Goal: Information Seeking & Learning: Check status

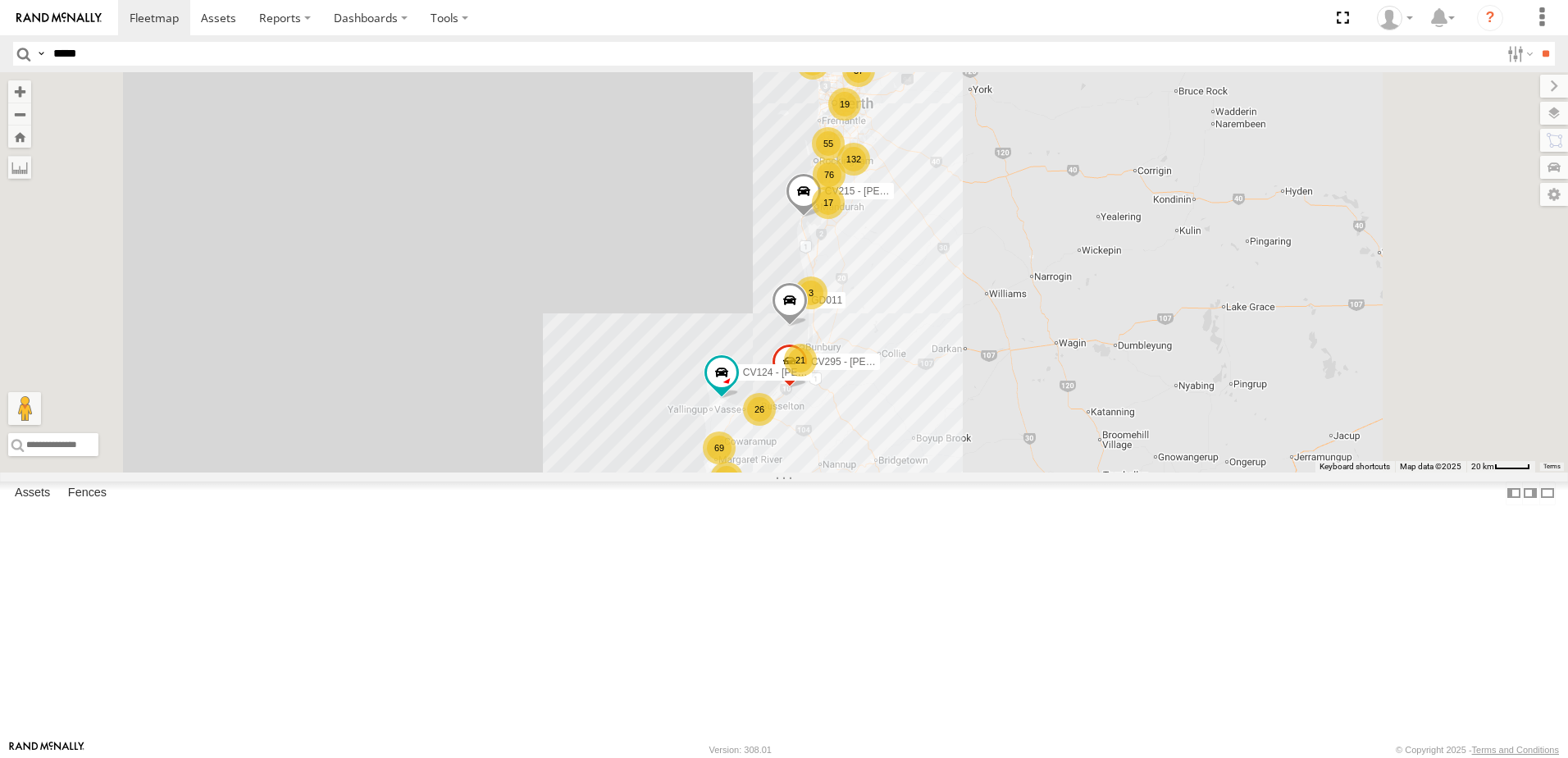
type input "*****"
click at [1536, 42] on input "**" at bounding box center [1545, 54] width 19 height 24
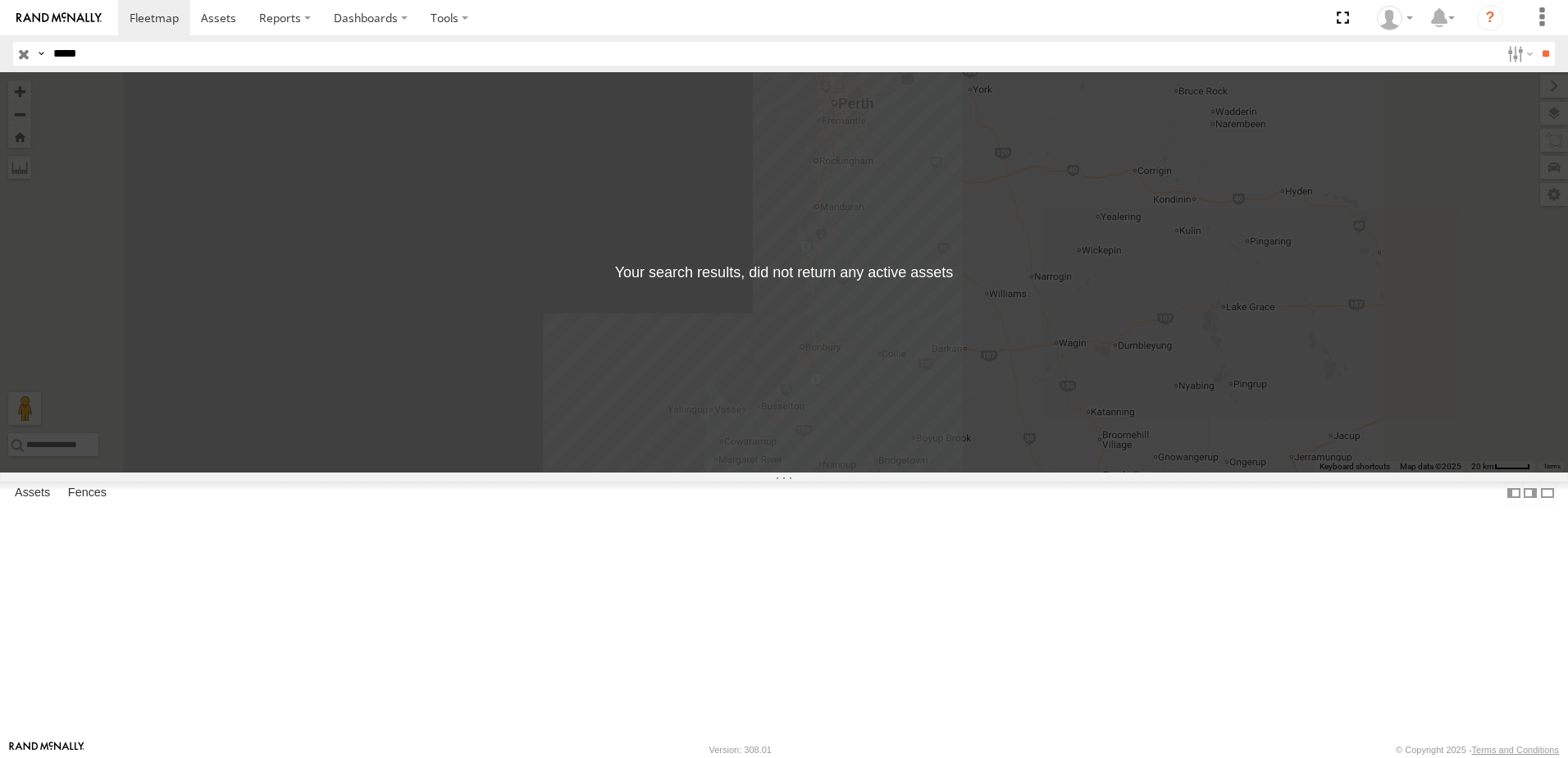
click at [0, 0] on div "WL163" at bounding box center [0, 0] width 0 height 0
click at [0, 0] on div "WL163 Wheel Loader Video" at bounding box center [0, 0] width 0 height 0
click at [0, 0] on div at bounding box center [0, 0] width 0 height 0
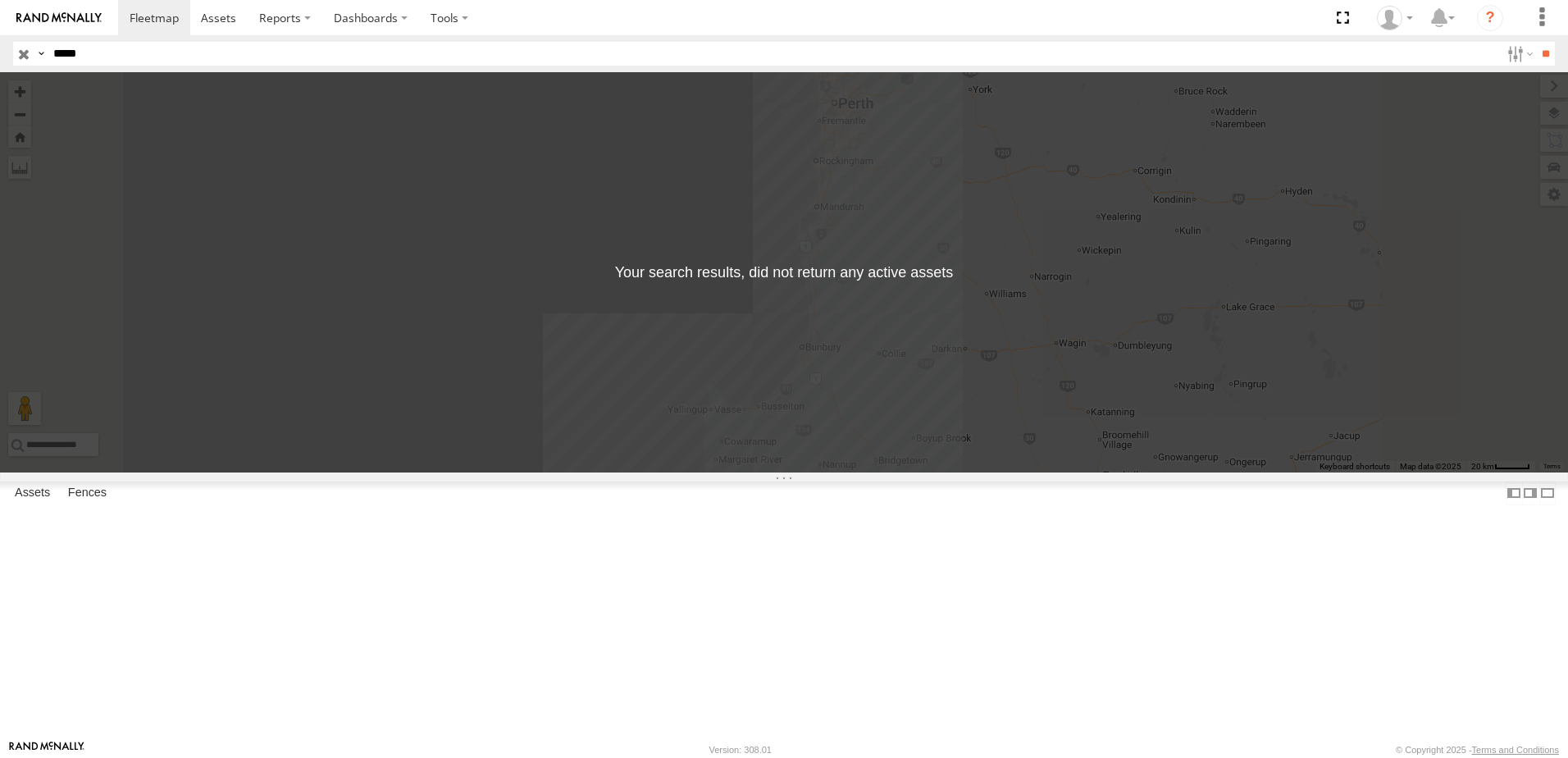
click at [0, 0] on link at bounding box center [0, 0] width 0 height 0
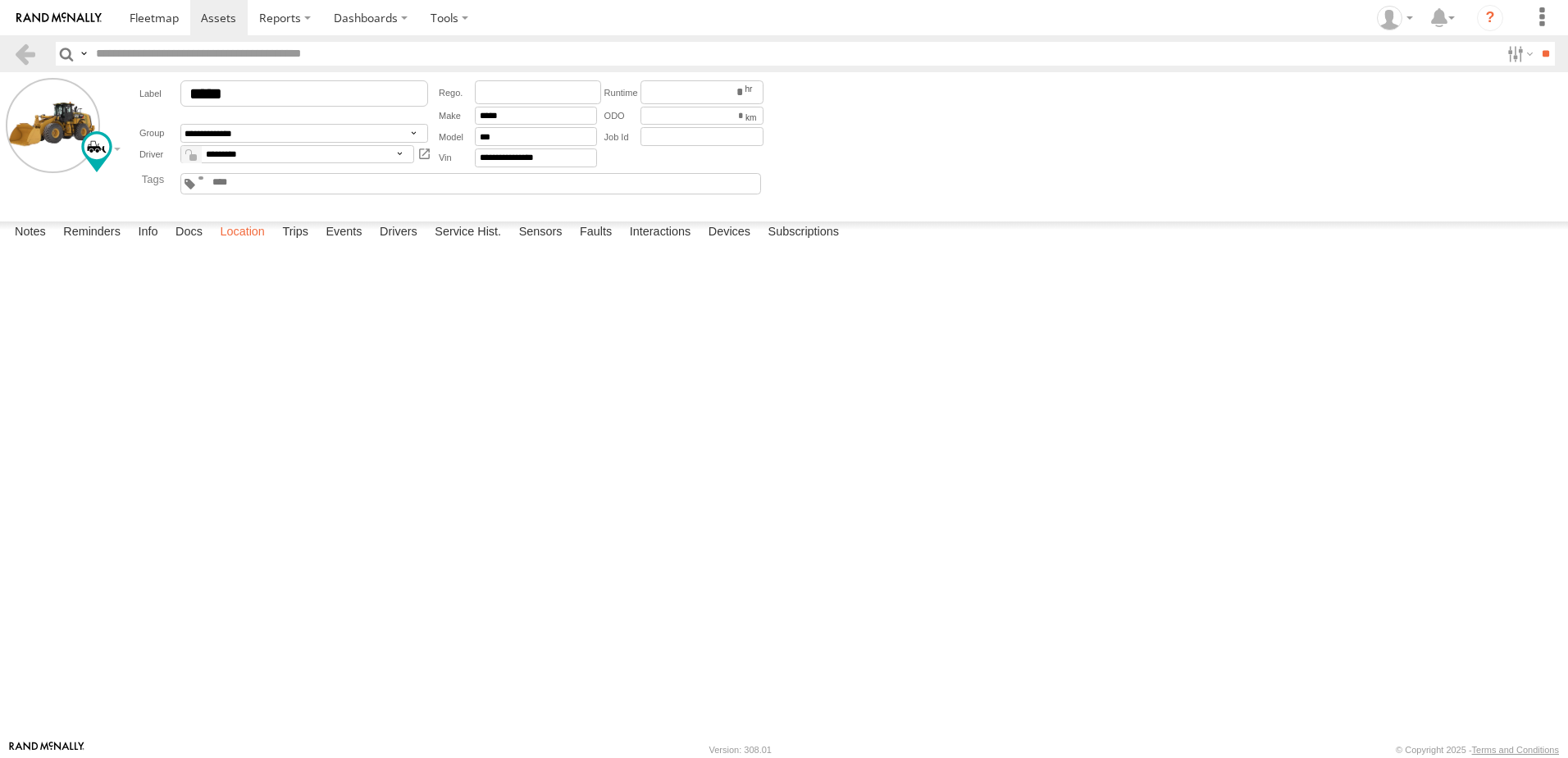
click at [237, 245] on label "Location" at bounding box center [242, 233] width 62 height 23
click at [158, 245] on label "Info" at bounding box center [148, 233] width 36 height 23
click at [745, 245] on label "Devices" at bounding box center [729, 233] width 58 height 23
click at [682, 245] on label "Interactions" at bounding box center [660, 233] width 78 height 23
click at [597, 245] on label "Faults" at bounding box center [595, 233] width 48 height 23
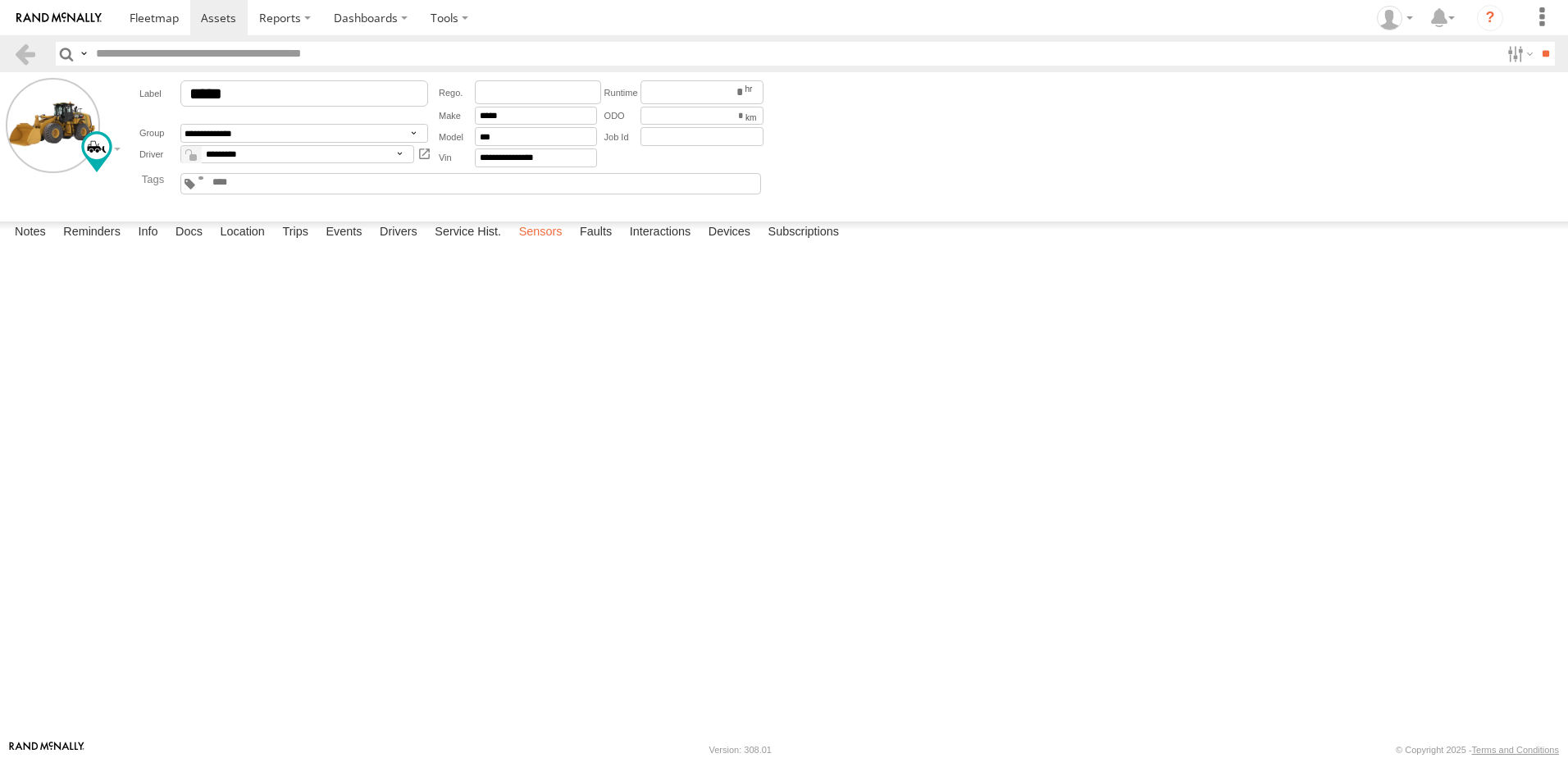
click at [554, 245] on label "Sensors" at bounding box center [540, 233] width 60 height 23
click at [478, 245] on label "Service Hist." at bounding box center [468, 233] width 83 height 23
click at [405, 245] on label "Drivers" at bounding box center [399, 233] width 54 height 23
click at [737, 245] on label "Devices" at bounding box center [729, 233] width 58 height 23
click at [28, 245] on label "Notes" at bounding box center [30, 233] width 47 height 23
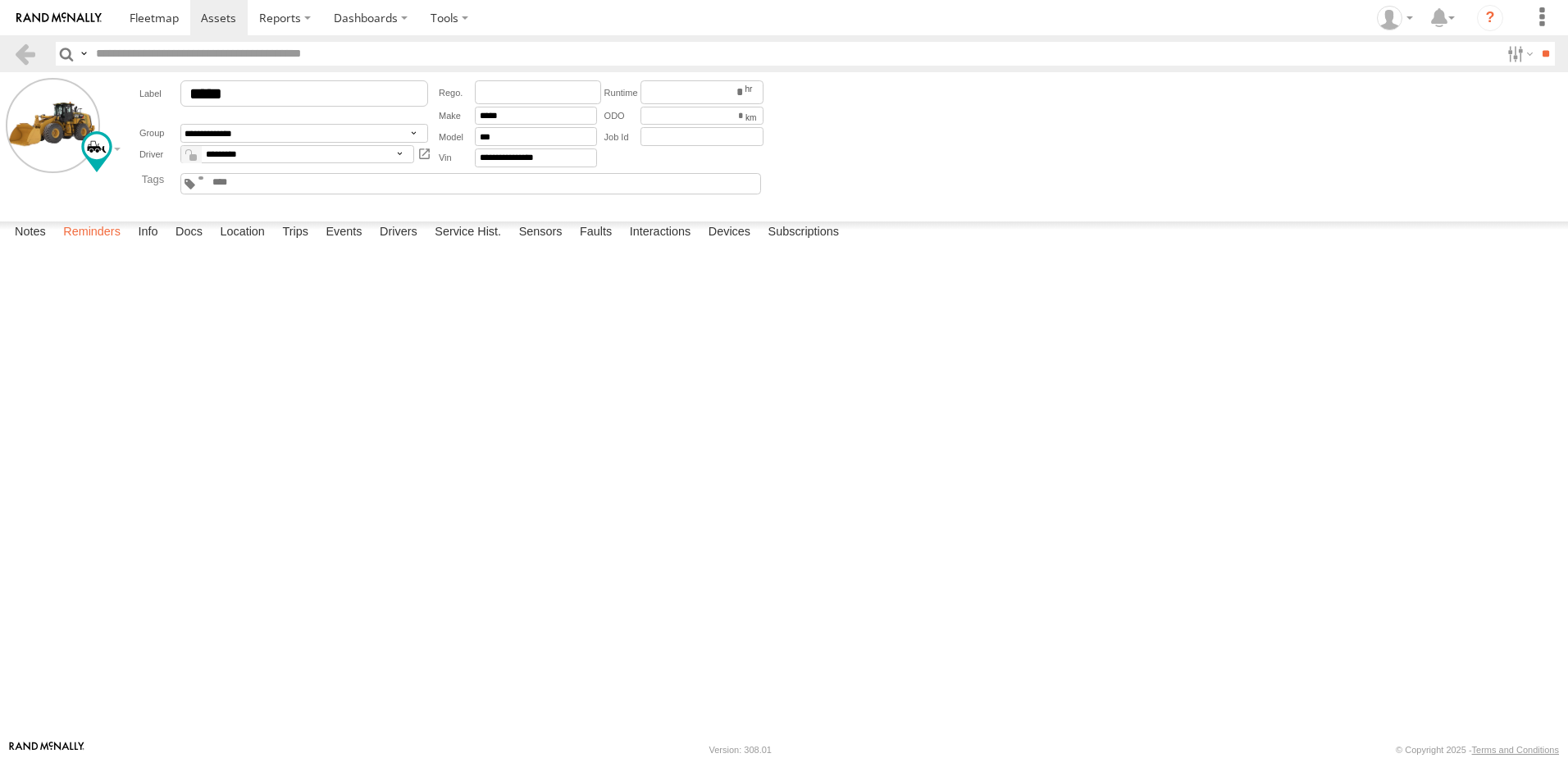
click at [86, 245] on label "Reminders" at bounding box center [92, 233] width 74 height 23
click at [147, 245] on label "Info" at bounding box center [148, 233] width 36 height 23
click at [206, 245] on label "Docs" at bounding box center [189, 233] width 44 height 23
click at [260, 245] on label "Location" at bounding box center [242, 233] width 62 height 23
click at [300, 245] on label "Trips" at bounding box center [295, 233] width 43 height 23
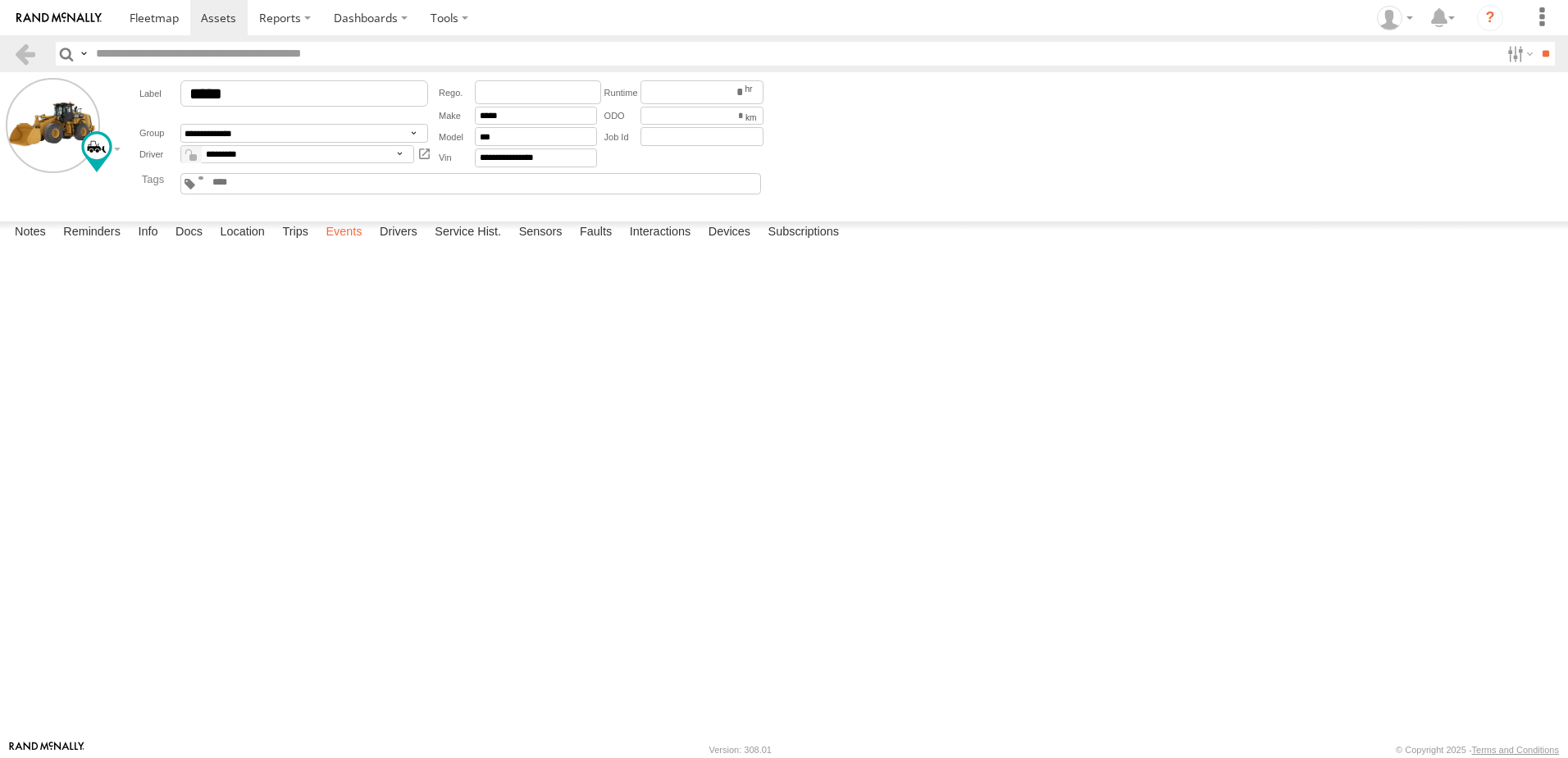
click at [353, 245] on label "Events" at bounding box center [343, 233] width 52 height 23
click at [409, 245] on label "Drivers" at bounding box center [399, 233] width 54 height 23
click at [470, 245] on label "Service Hist." at bounding box center [468, 233] width 83 height 23
click at [545, 245] on label "Sensors" at bounding box center [540, 233] width 60 height 23
click at [619, 245] on label "Faults" at bounding box center [595, 233] width 48 height 23
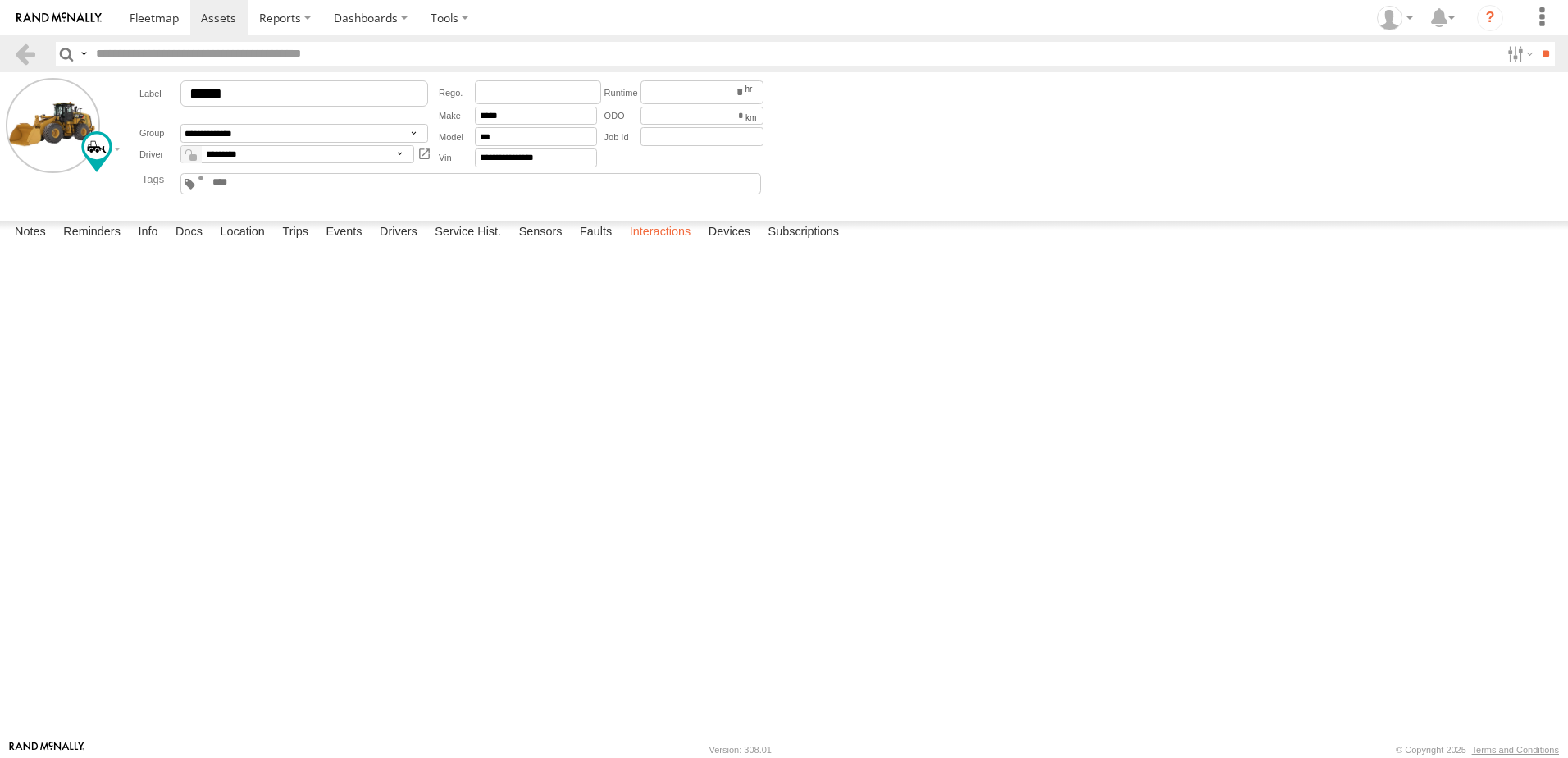
click at [657, 245] on label "Interactions" at bounding box center [660, 233] width 78 height 23
click at [734, 245] on label "Devices" at bounding box center [729, 233] width 58 height 23
click at [0, 0] on div "Battery" at bounding box center [0, 0] width 0 height 0
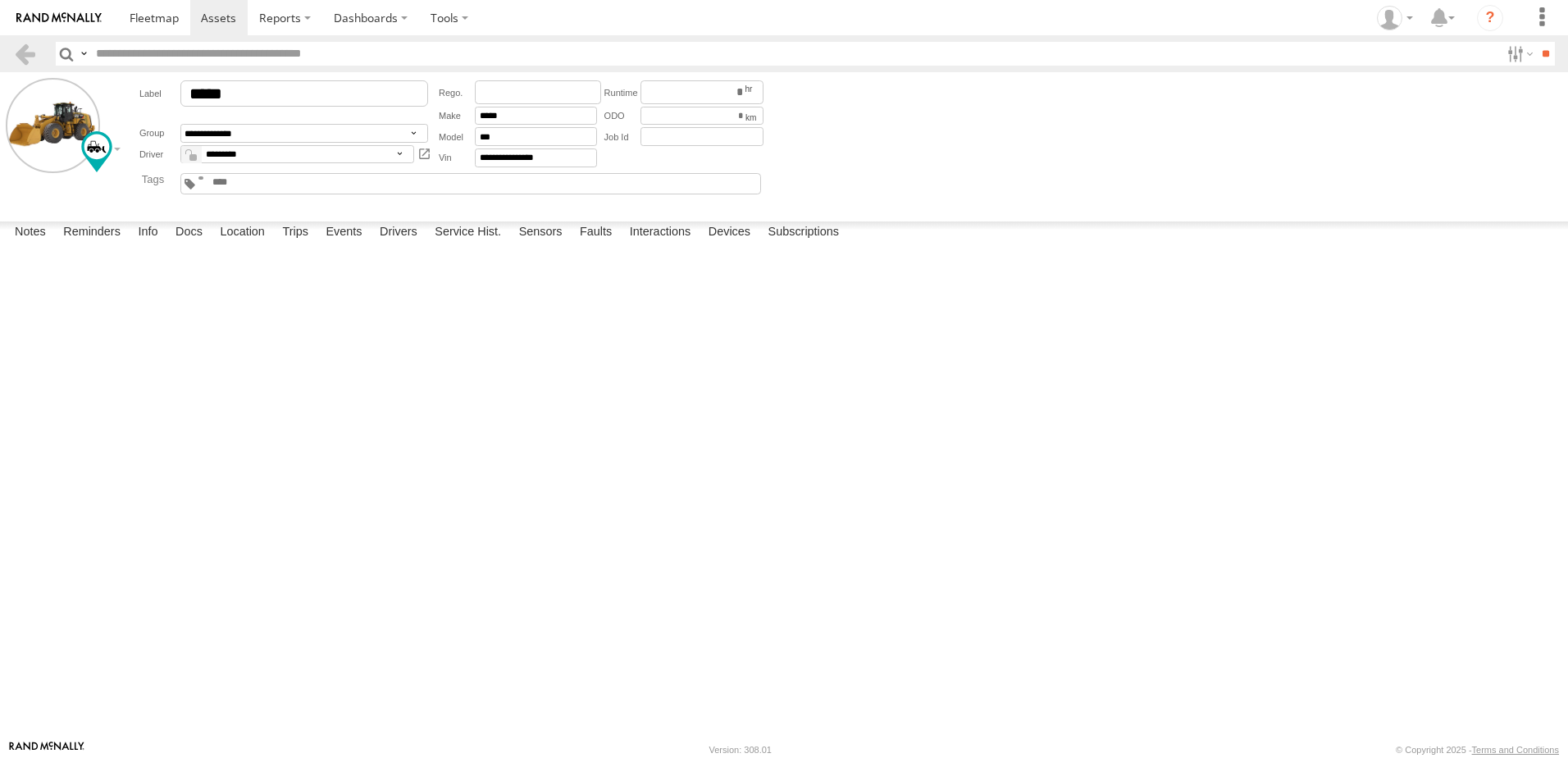
click at [0, 0] on div "12:44 [DATE]" at bounding box center [0, 0] width 0 height 0
click at [0, 0] on div "Last Ping" at bounding box center [0, 0] width 0 height 0
click at [23, 53] on link at bounding box center [25, 54] width 24 height 24
